Goal: Check status: Check status

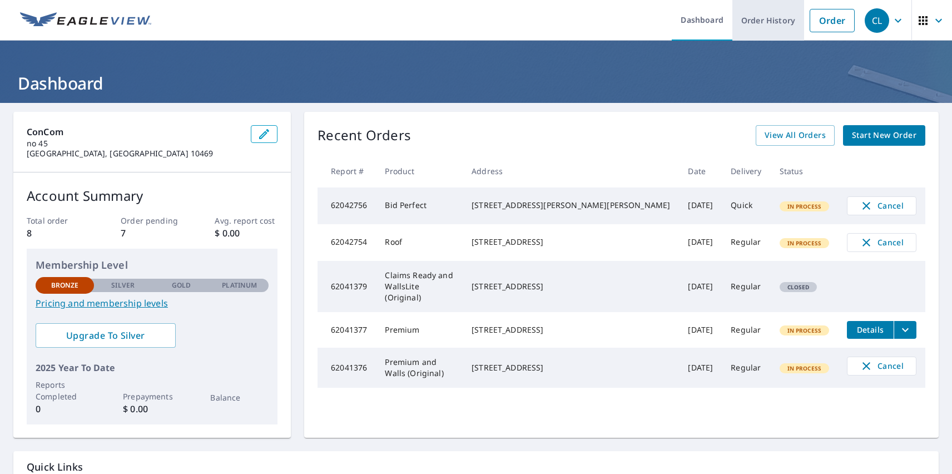
click at [760, 20] on link "Order History" at bounding box center [768, 20] width 72 height 41
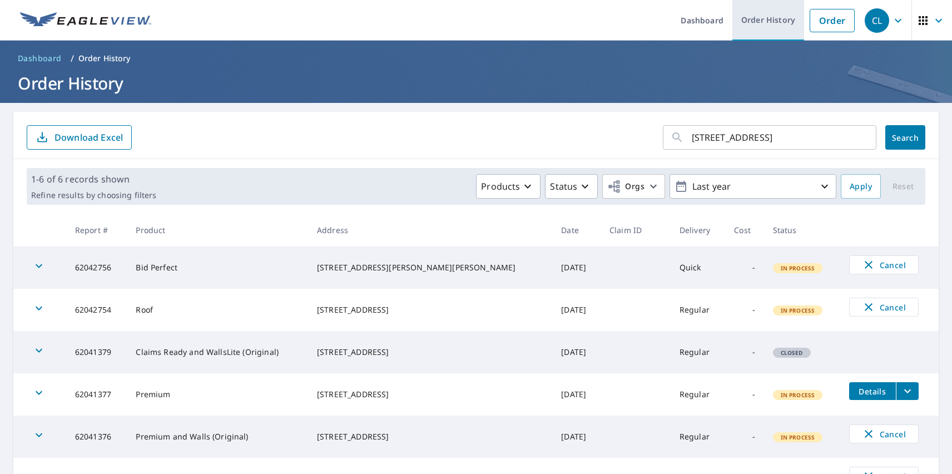
type input "[STREET_ADDRESS]"
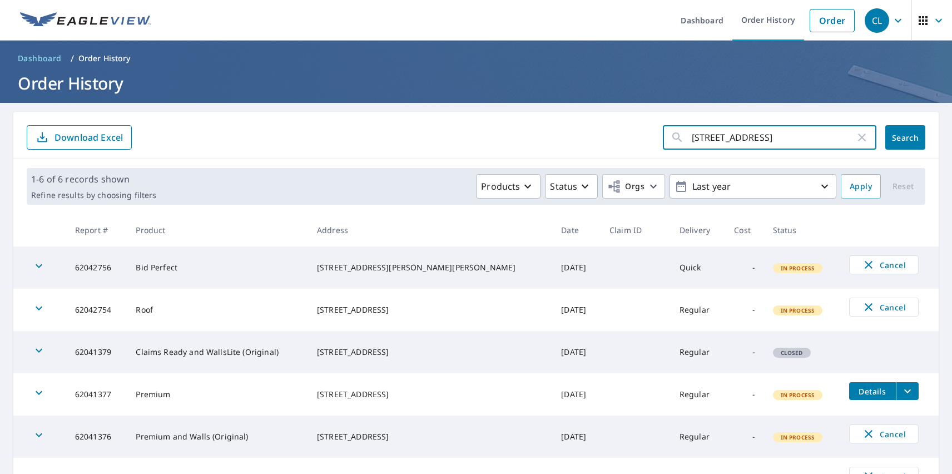
click at [897, 137] on span "Search" at bounding box center [905, 137] width 22 height 11
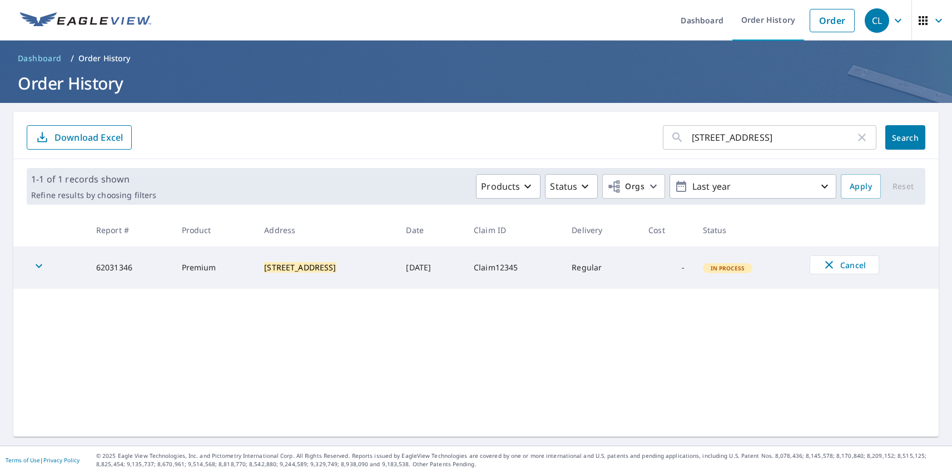
click at [868, 20] on div "CL" at bounding box center [876, 20] width 24 height 24
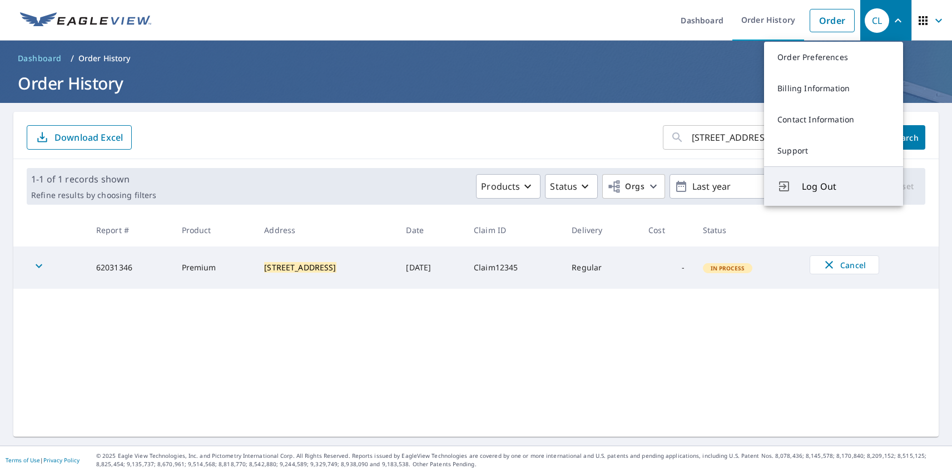
click at [845, 186] on span "Log Out" at bounding box center [846, 186] width 88 height 13
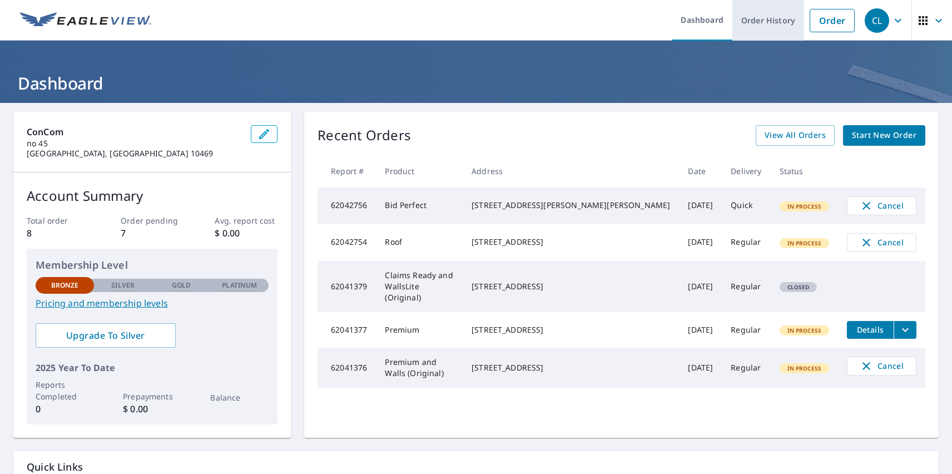
click at [760, 20] on link "Order History" at bounding box center [768, 20] width 72 height 41
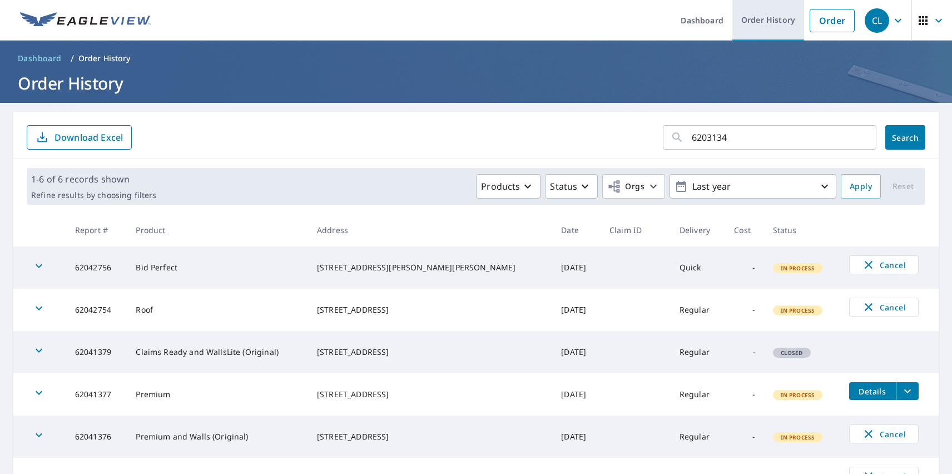
type input "62031346"
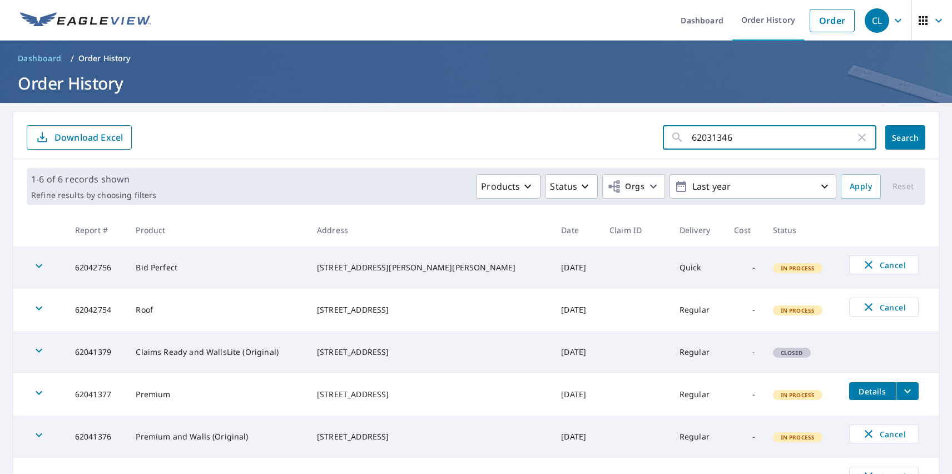
click at [897, 137] on span "Search" at bounding box center [905, 137] width 22 height 11
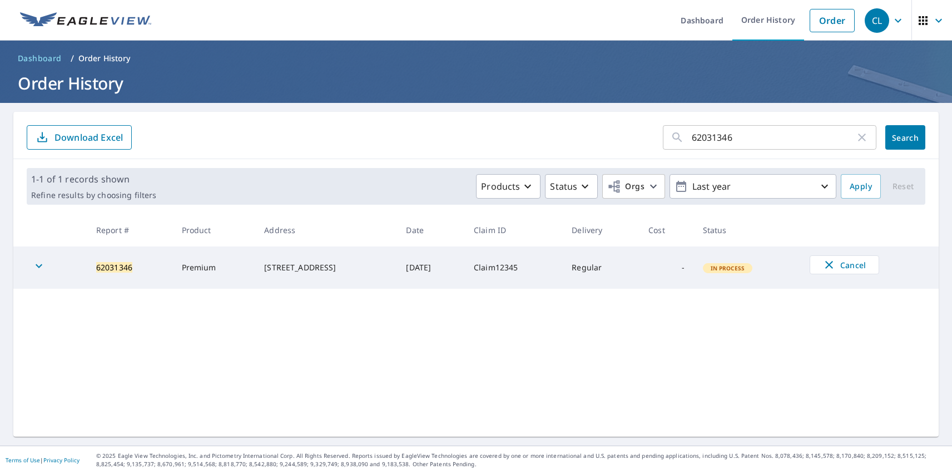
click at [868, 20] on div "CL" at bounding box center [876, 20] width 24 height 24
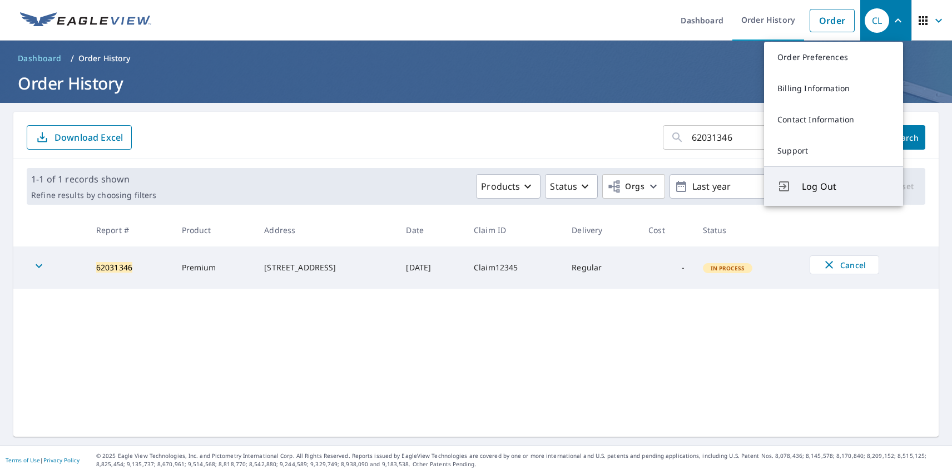
click at [845, 186] on span "Log Out" at bounding box center [846, 186] width 88 height 13
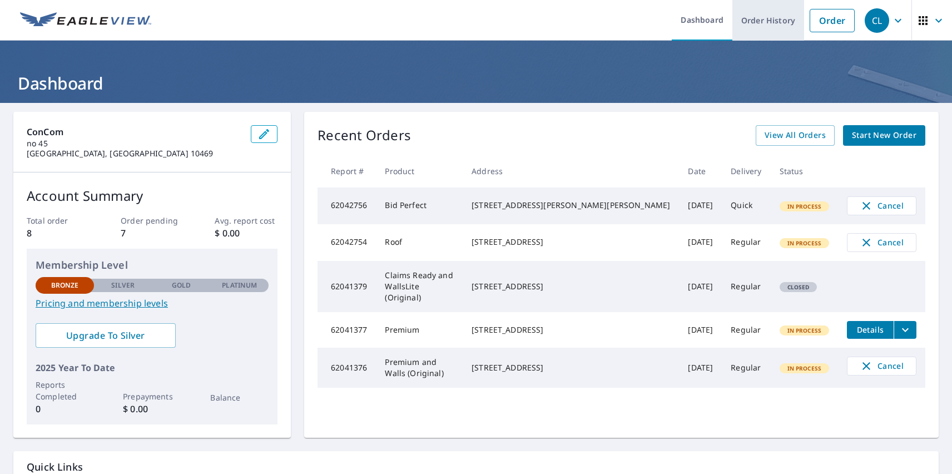
click at [760, 20] on link "Order History" at bounding box center [768, 20] width 72 height 41
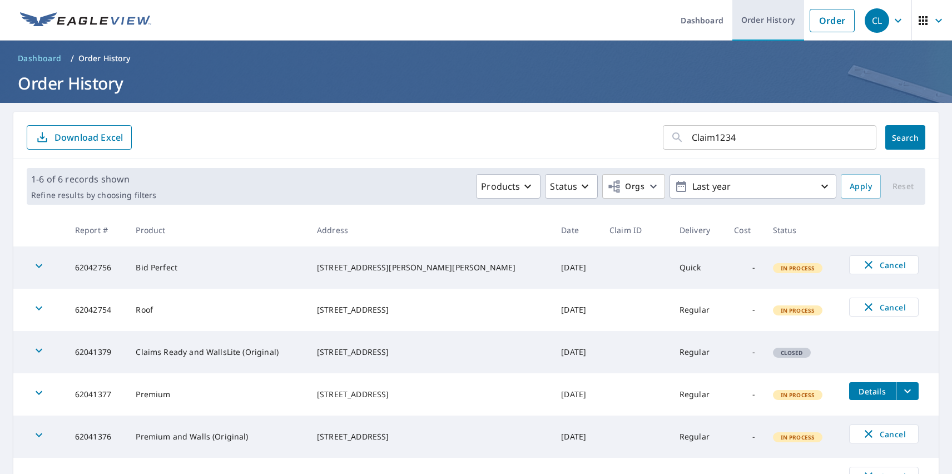
type input "Claim12345"
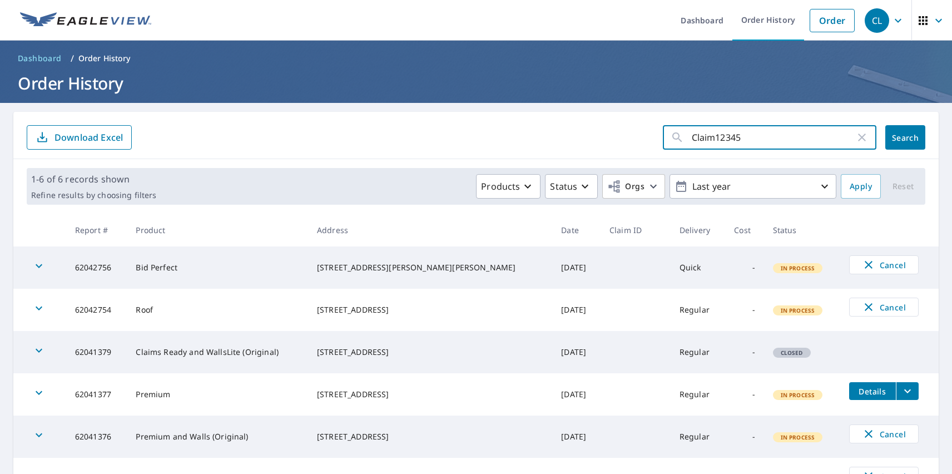
click at [897, 137] on span "Search" at bounding box center [905, 137] width 22 height 11
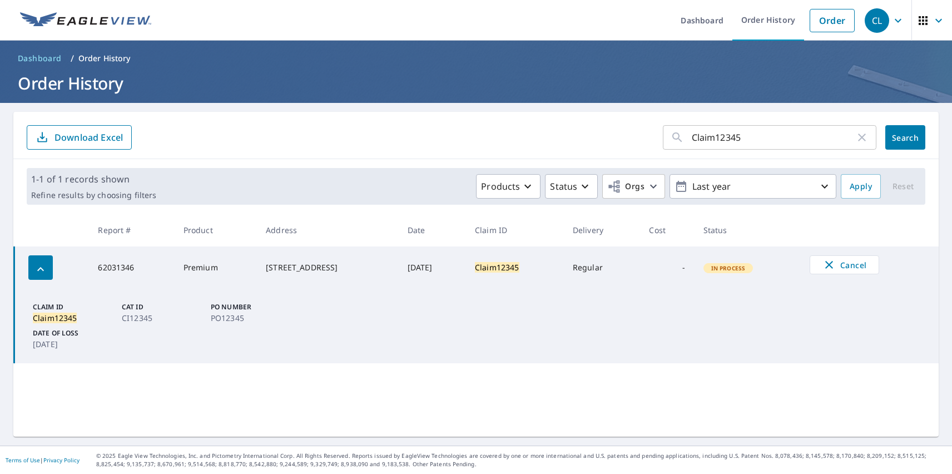
click at [868, 20] on div "CL" at bounding box center [876, 20] width 24 height 24
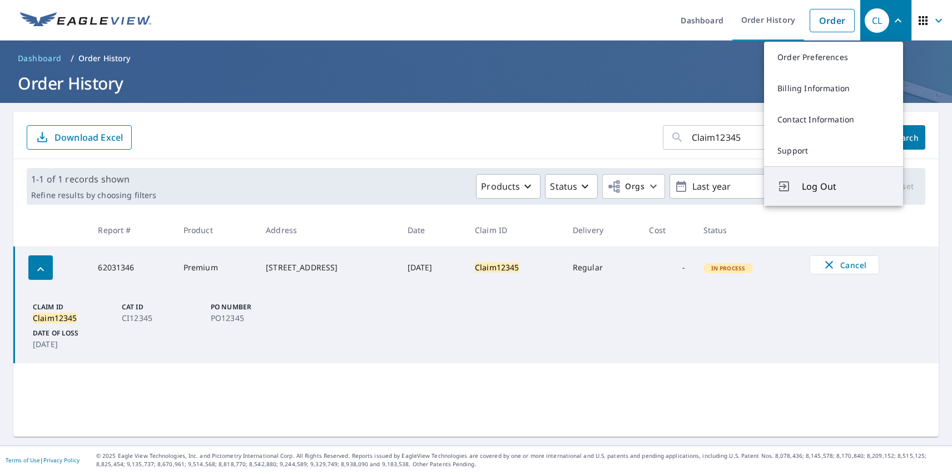
click at [845, 186] on span "Log Out" at bounding box center [846, 186] width 88 height 13
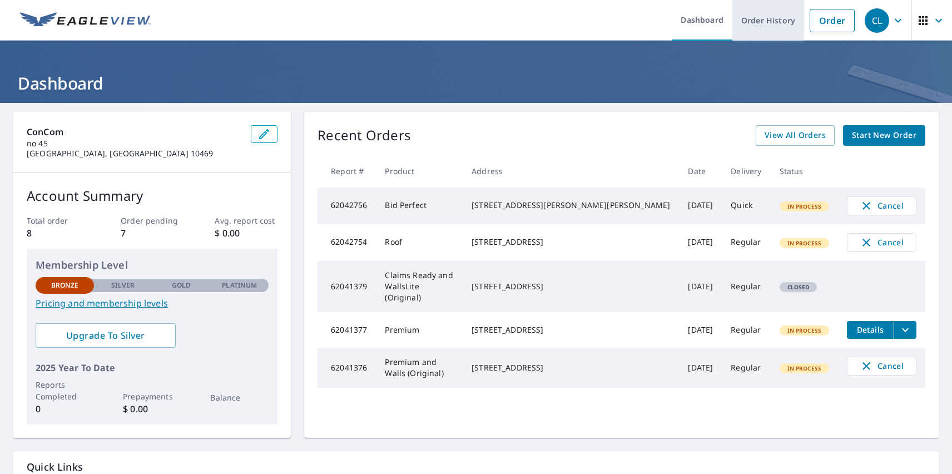
click at [760, 20] on link "Order History" at bounding box center [768, 20] width 72 height 41
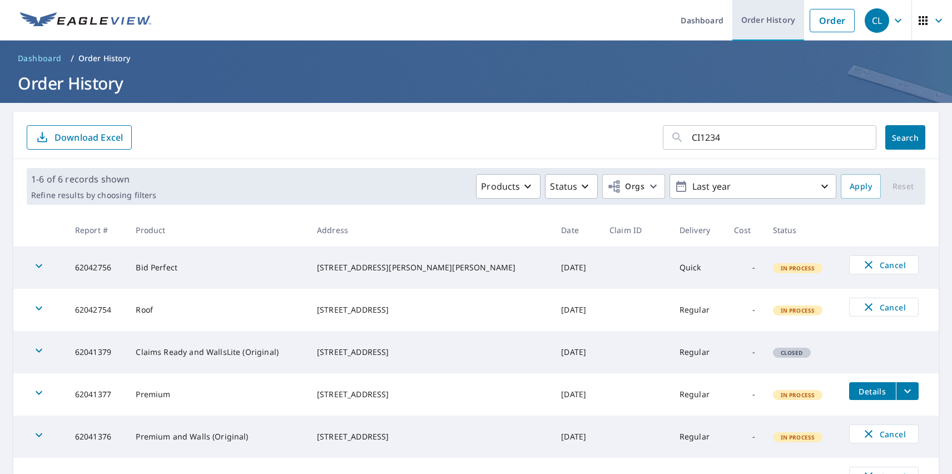
type input "CI12345"
click at [897, 137] on span "Search" at bounding box center [905, 137] width 22 height 11
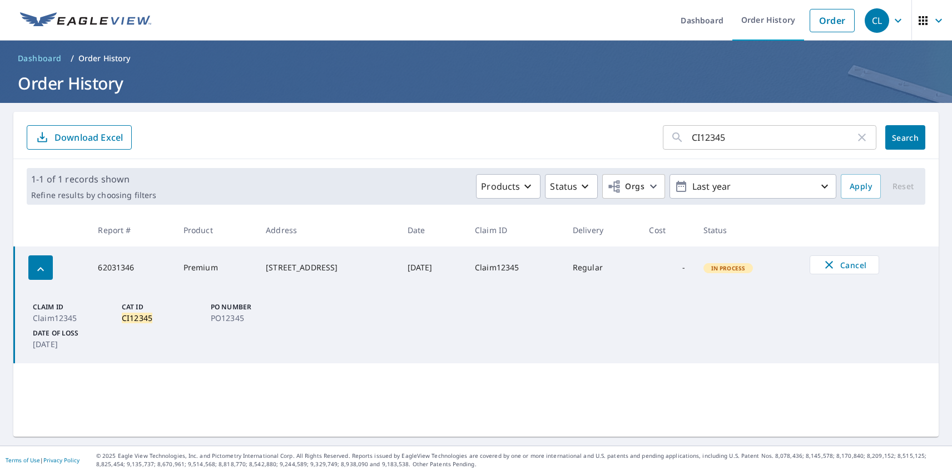
click at [868, 20] on div "CL" at bounding box center [876, 20] width 24 height 24
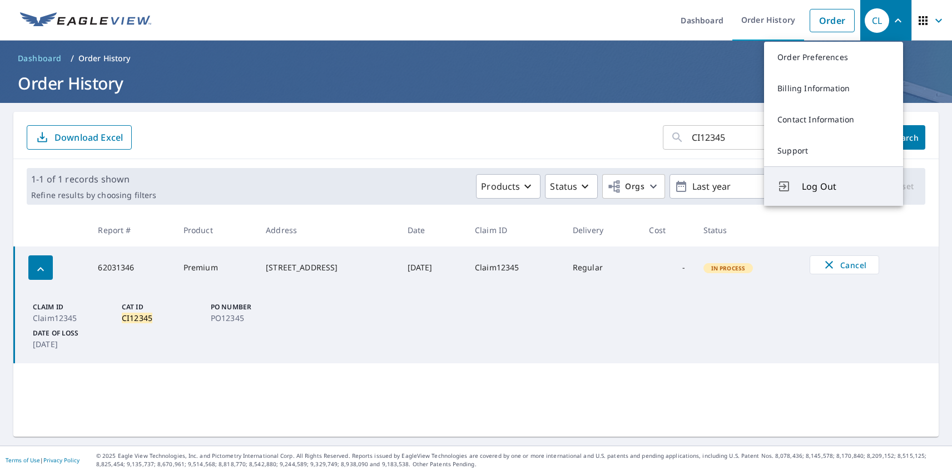
click at [845, 186] on span "Log Out" at bounding box center [846, 186] width 88 height 13
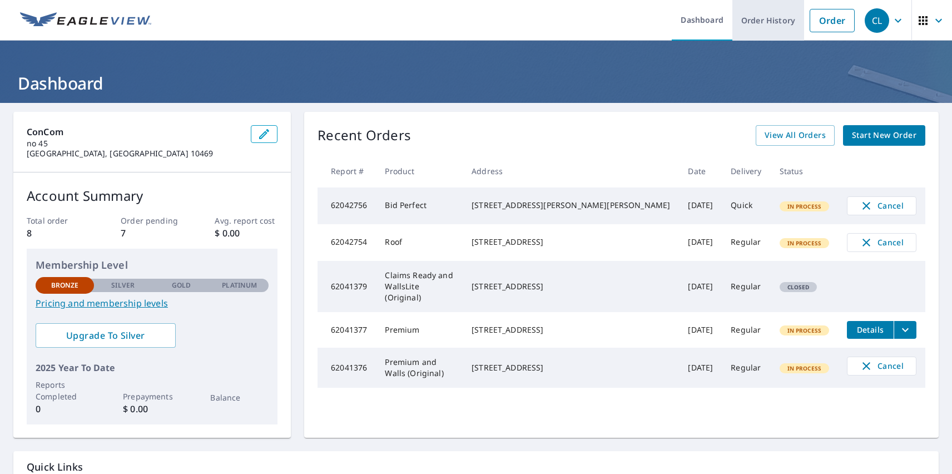
click at [760, 20] on link "Order History" at bounding box center [768, 20] width 72 height 41
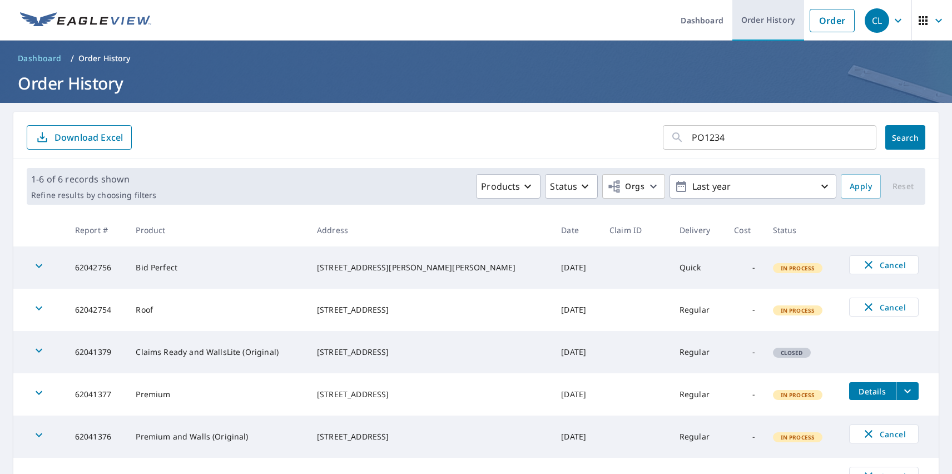
type input "PO12345"
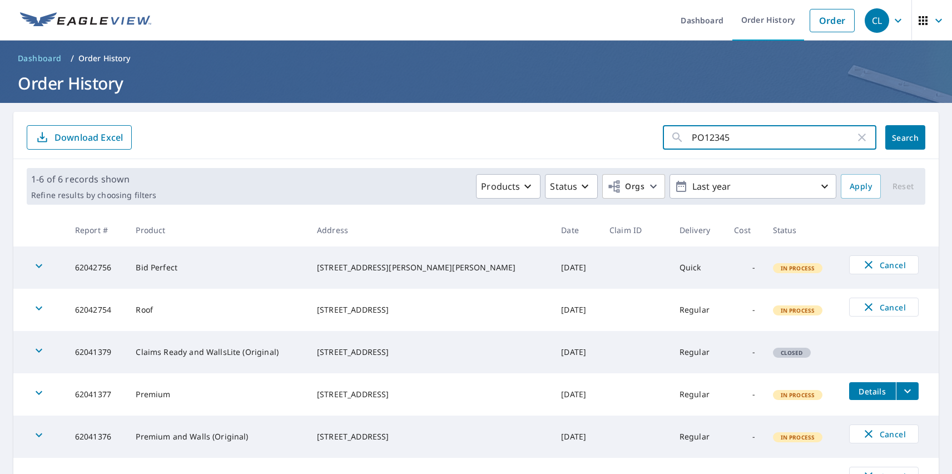
click at [897, 137] on span "Search" at bounding box center [905, 137] width 22 height 11
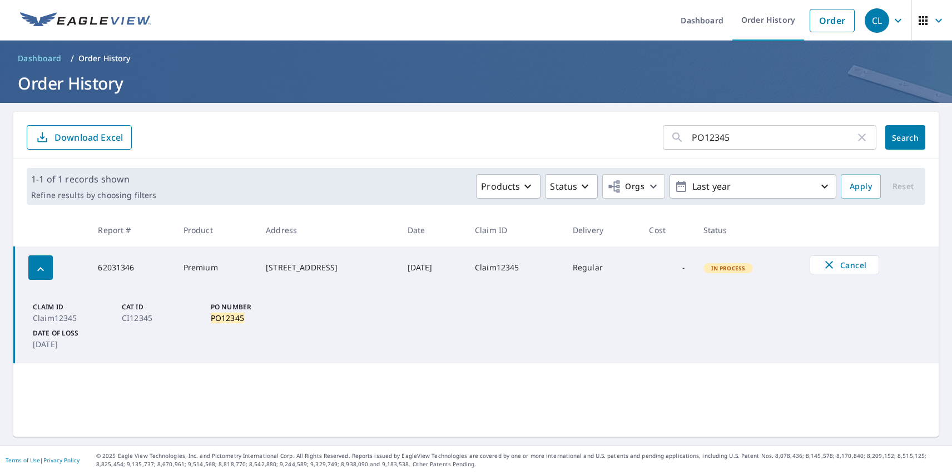
click at [868, 20] on div "CL" at bounding box center [876, 20] width 24 height 24
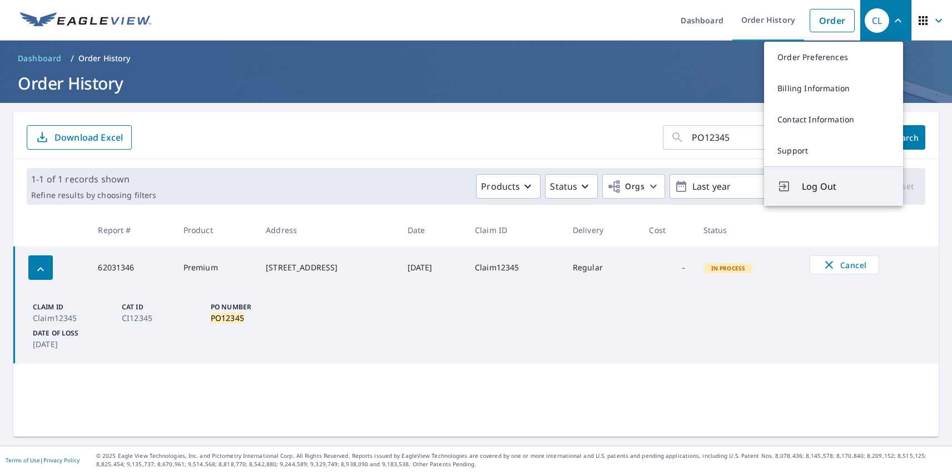
click at [845, 186] on span "Log Out" at bounding box center [846, 186] width 88 height 13
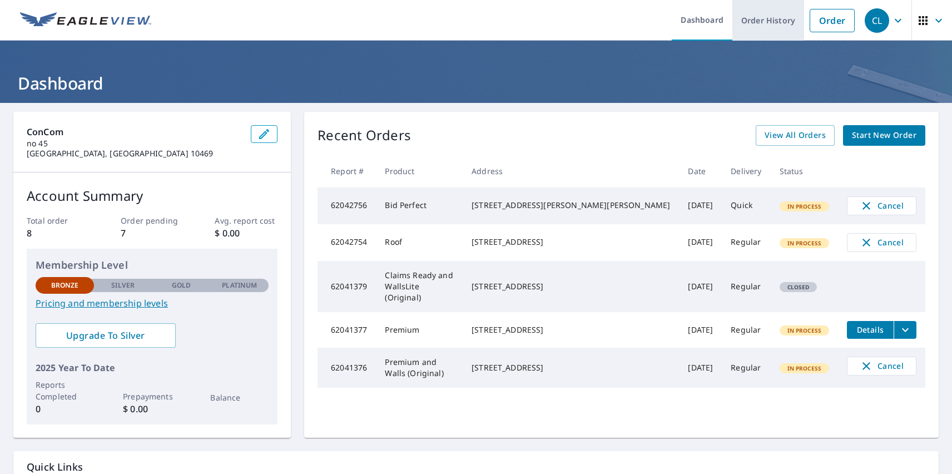
click at [760, 20] on link "Order History" at bounding box center [768, 20] width 72 height 41
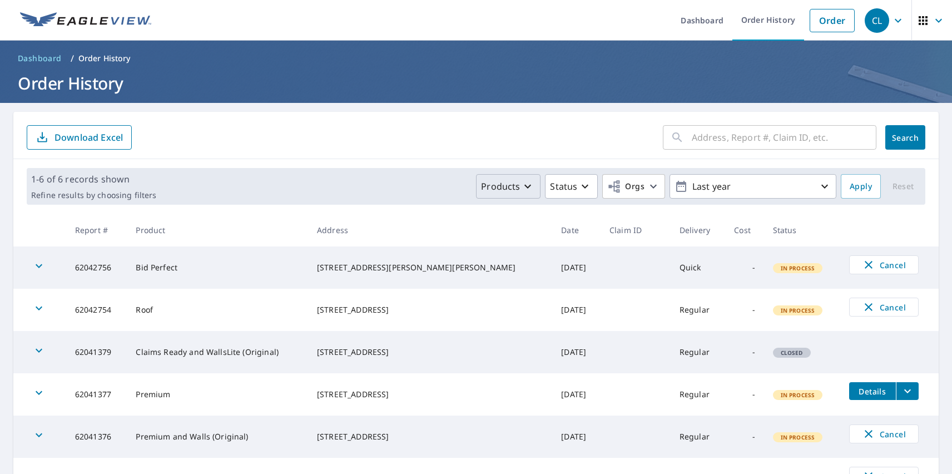
click at [501, 186] on p "Products" at bounding box center [500, 186] width 39 height 13
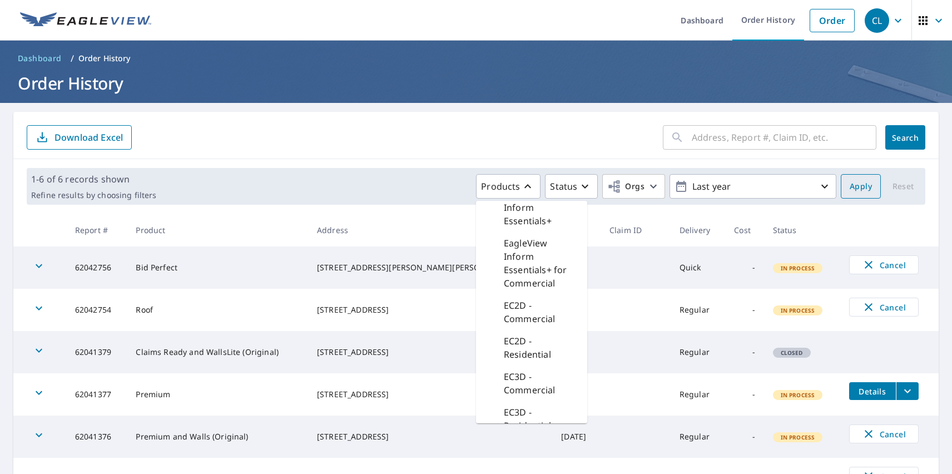
click at [852, 186] on span "Apply" at bounding box center [860, 187] width 22 height 14
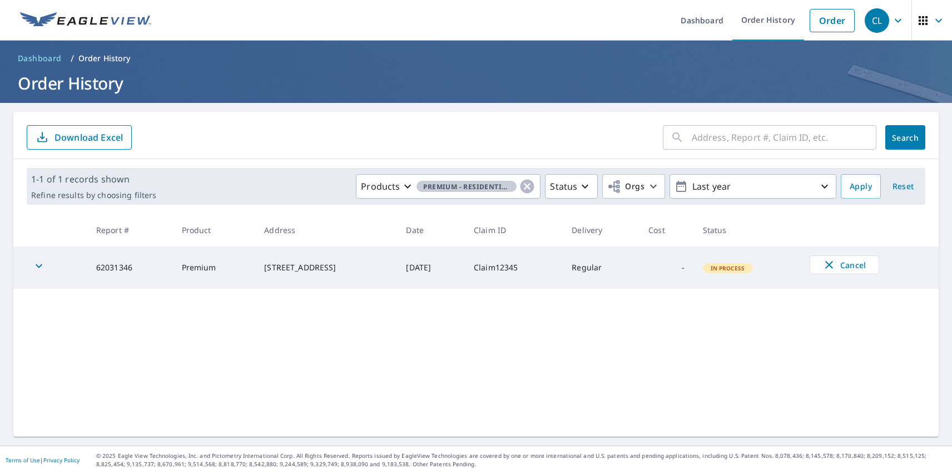
click at [868, 20] on div "CL" at bounding box center [876, 20] width 24 height 24
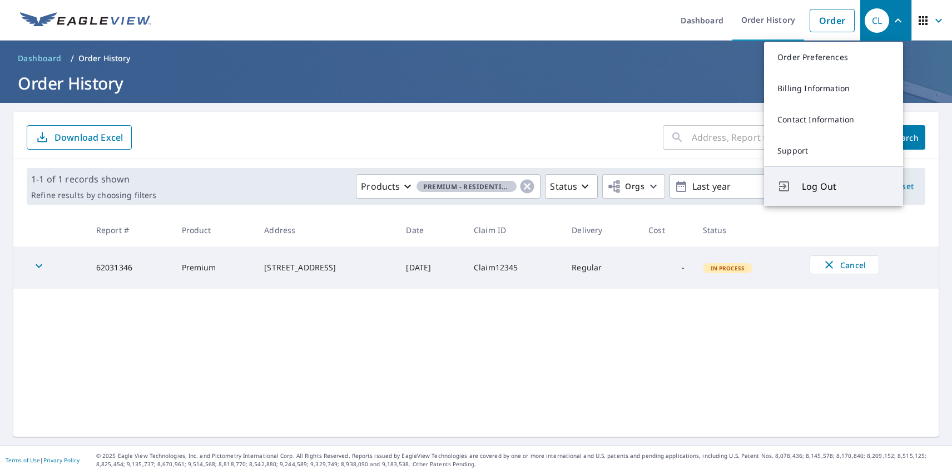
click at [845, 186] on span "Log Out" at bounding box center [846, 186] width 88 height 13
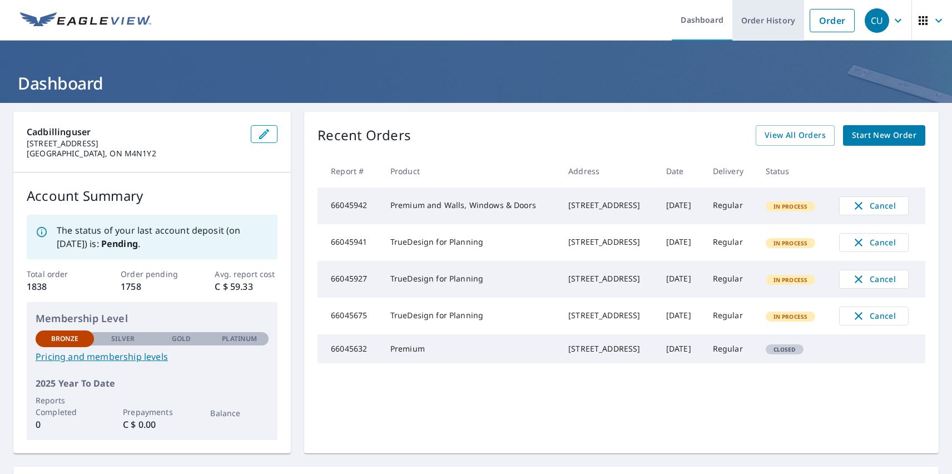
click at [760, 20] on link "Order History" at bounding box center [768, 20] width 72 height 41
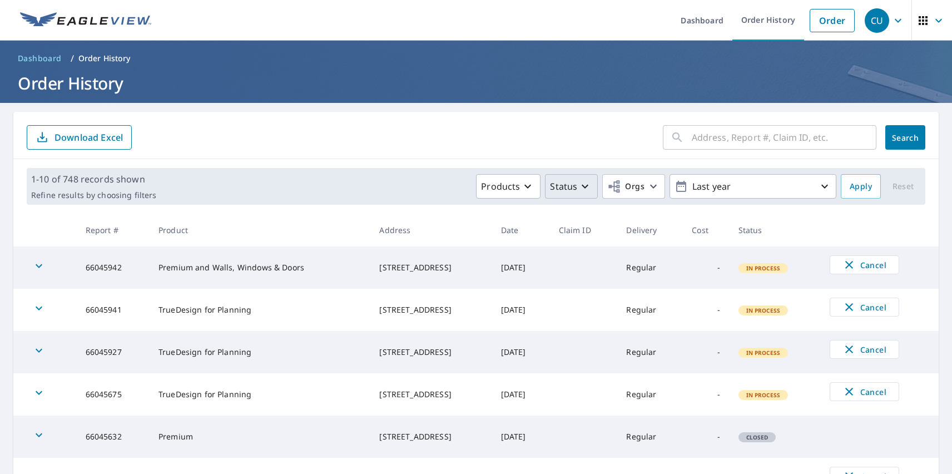
click at [564, 186] on p "Status" at bounding box center [563, 186] width 27 height 13
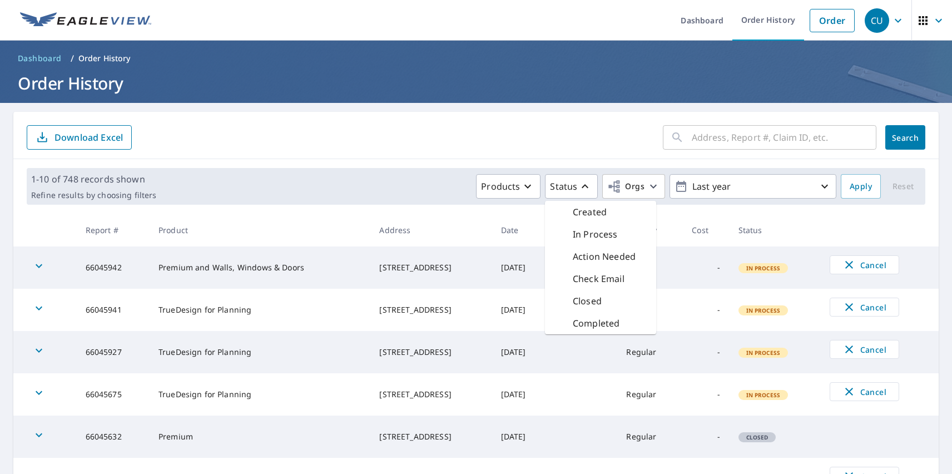
click at [588, 234] on p "In Process" at bounding box center [595, 233] width 45 height 13
click at [852, 186] on span "Apply" at bounding box center [860, 187] width 22 height 14
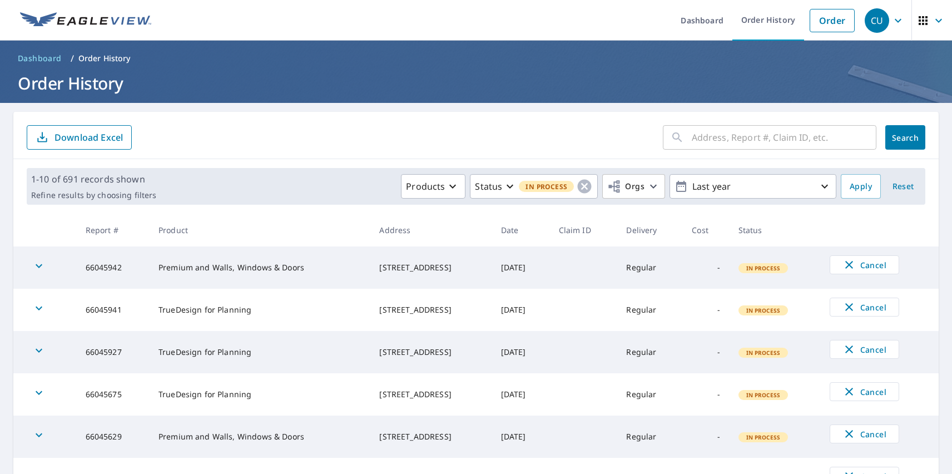
click at [868, 20] on div "CU" at bounding box center [876, 20] width 24 height 24
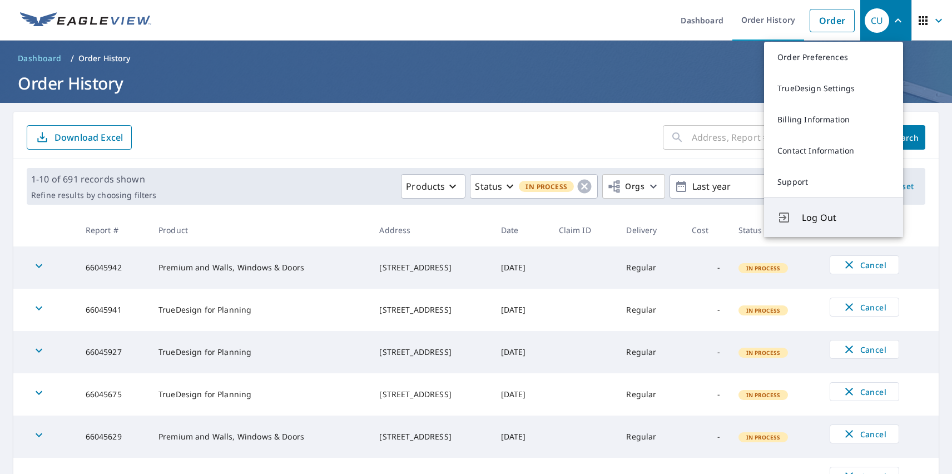
click at [845, 217] on span "Log Out" at bounding box center [846, 217] width 88 height 13
